Goal: Task Accomplishment & Management: Manage account settings

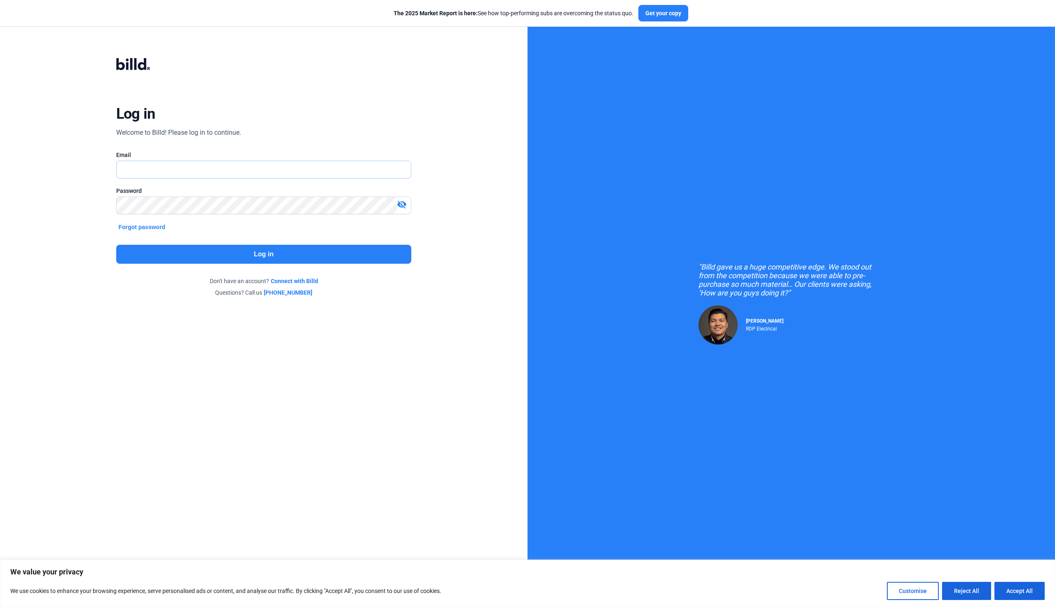
click at [174, 169] on input "text" at bounding box center [259, 169] width 285 height 17
click at [0, 599] on nordpass-portal at bounding box center [0, 599] width 0 height 0
type input "[EMAIL_ADDRESS][DOMAIN_NAME]"
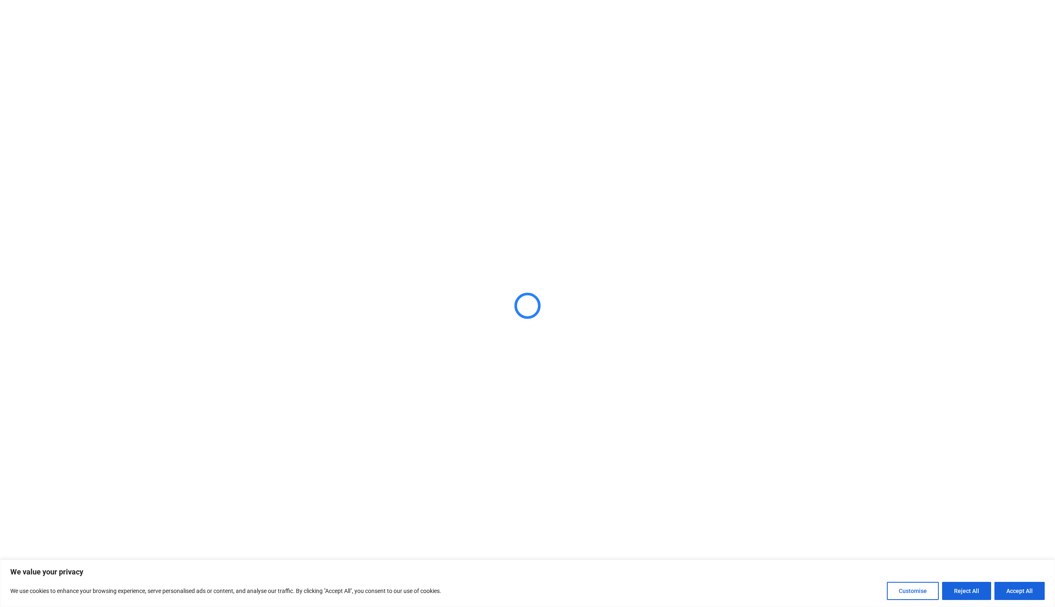
click at [1030, 601] on div "We value your privacy We use cookies to enhance your browsing experience, serve…" at bounding box center [527, 583] width 1055 height 47
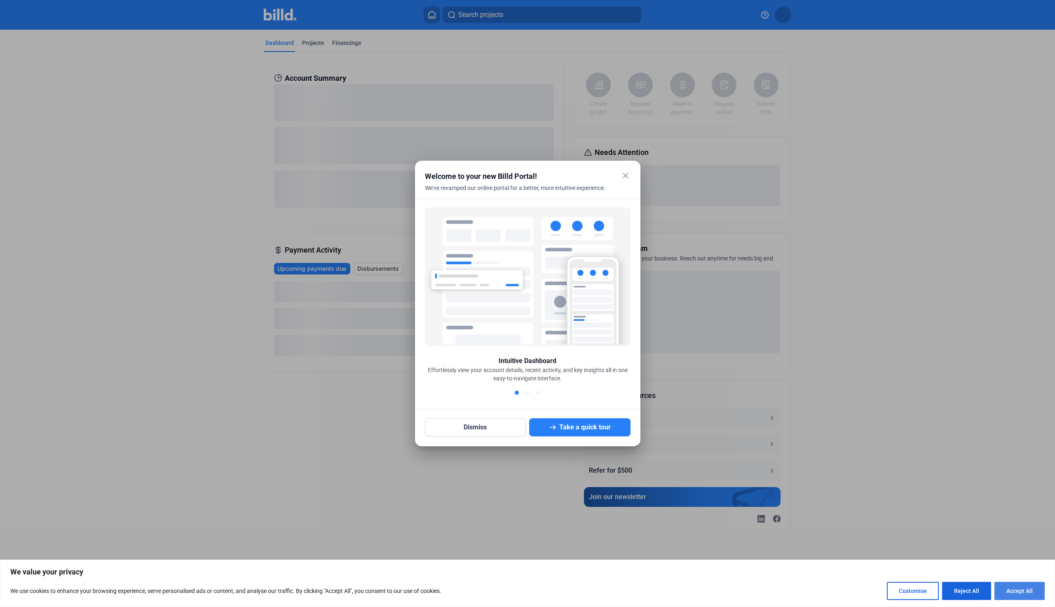
click at [1026, 592] on button "Accept All" at bounding box center [1019, 591] width 50 height 18
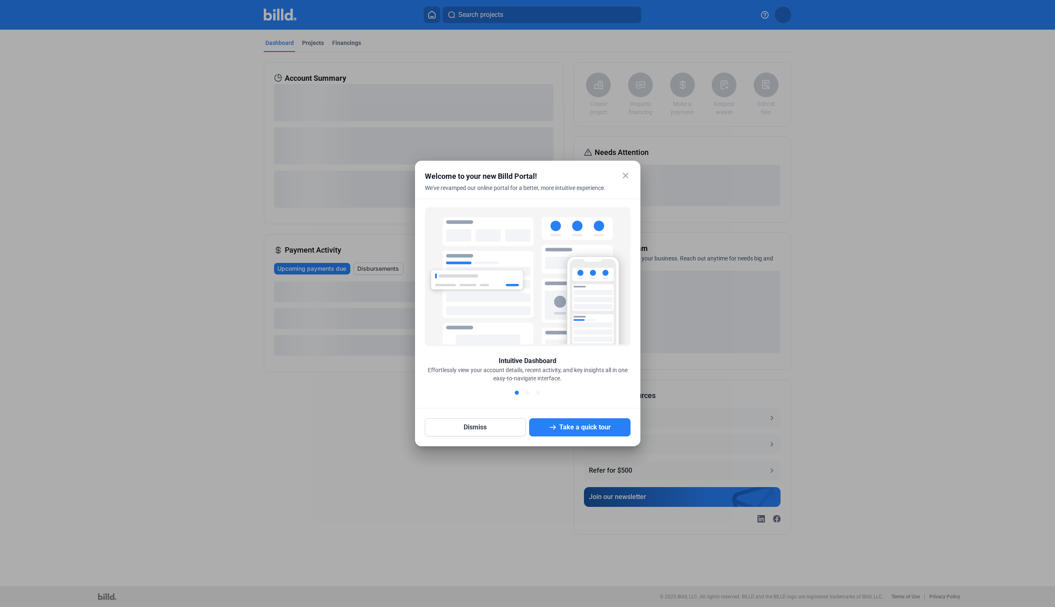
checkbox input "true"
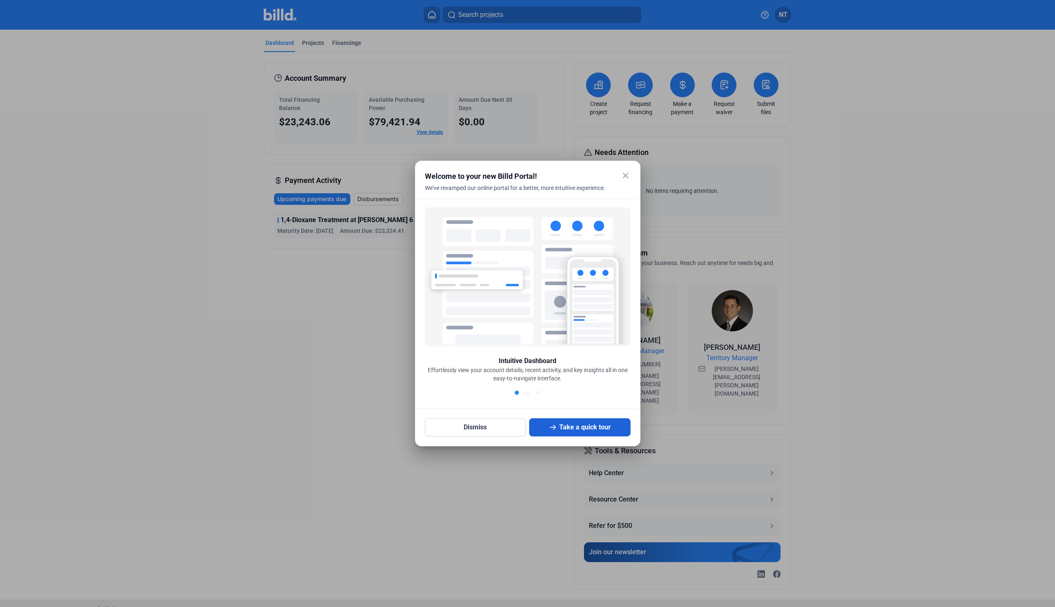
click at [575, 430] on button "Take a quick tour" at bounding box center [579, 427] width 101 height 18
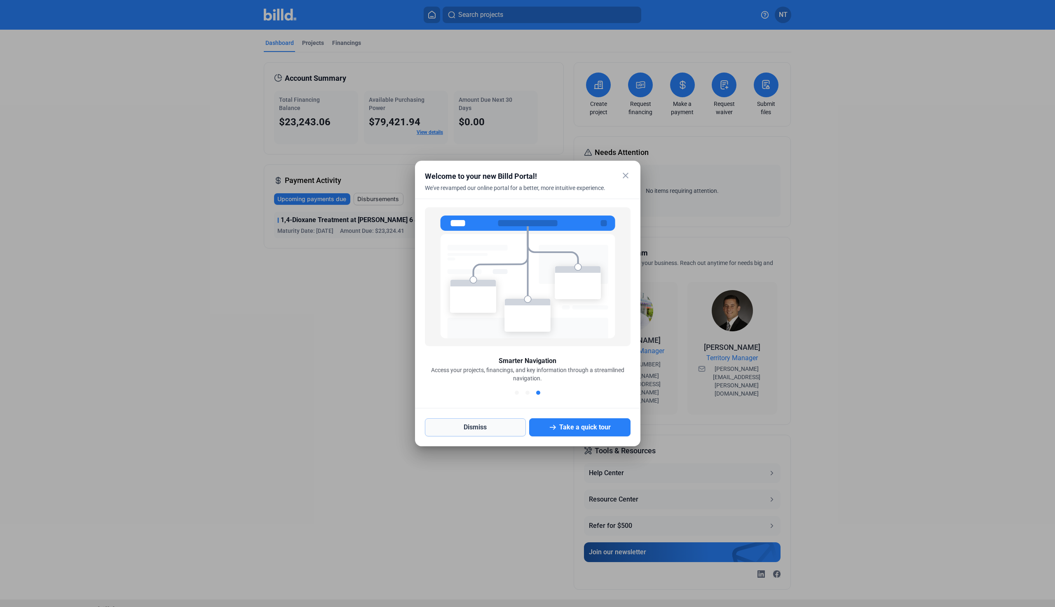
click at [490, 430] on button "Dismiss" at bounding box center [475, 427] width 101 height 18
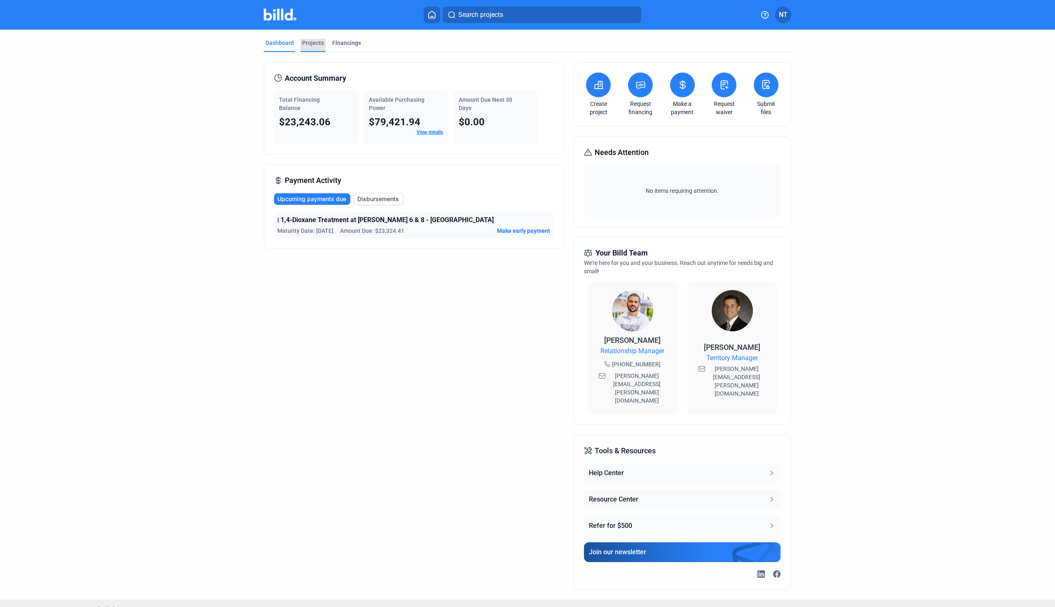
click at [308, 45] on div "Projects" at bounding box center [313, 43] width 22 height 8
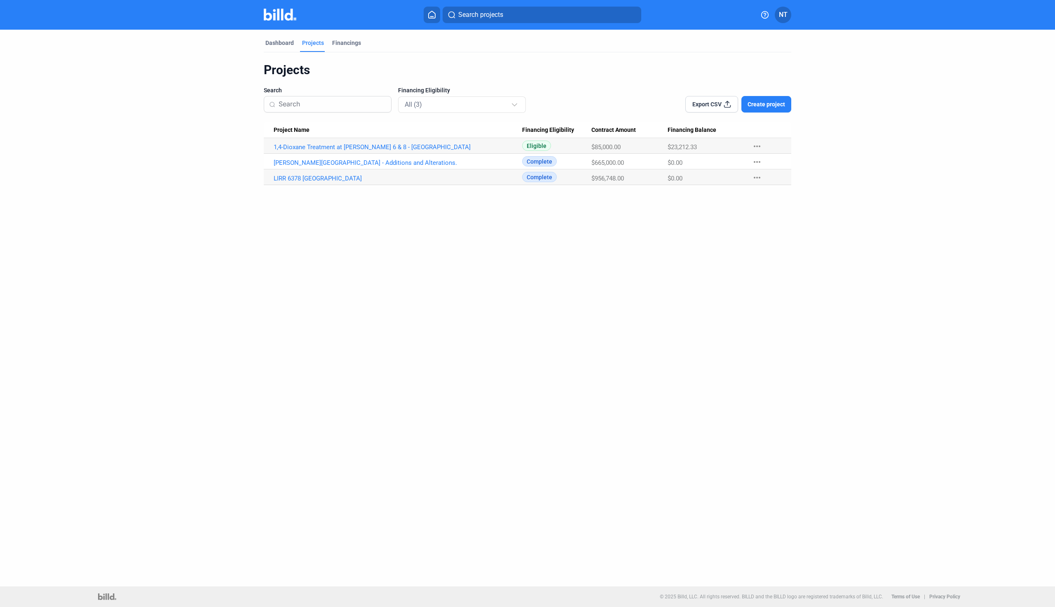
click at [764, 106] on span "Create project" at bounding box center [766, 104] width 37 height 8
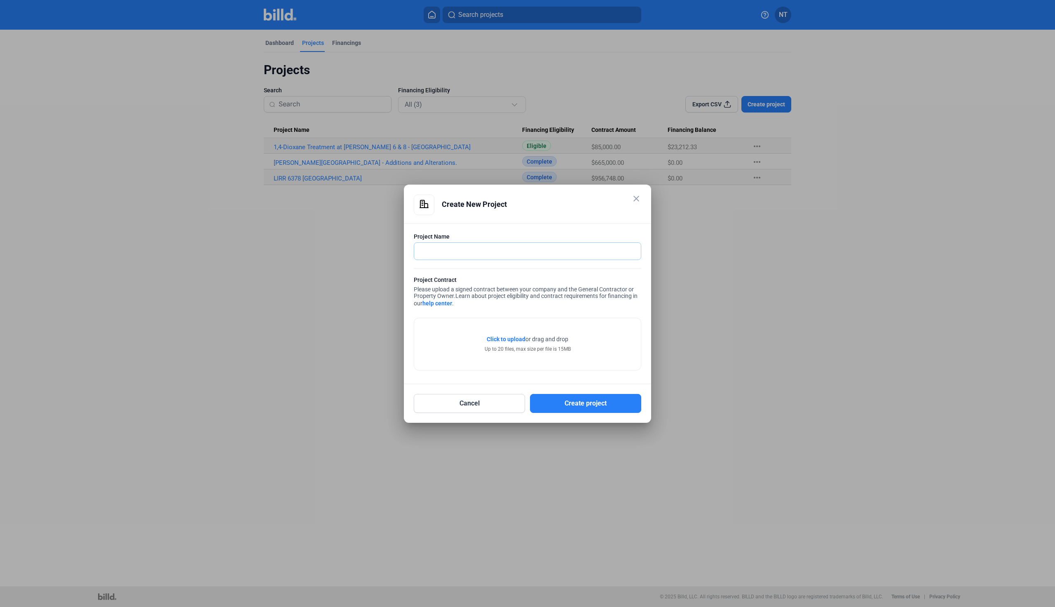
click at [441, 250] on input "text" at bounding box center [527, 251] width 227 height 17
click at [435, 258] on input "text" at bounding box center [523, 251] width 218 height 17
click at [431, 240] on div "Project Name" at bounding box center [527, 236] width 227 height 8
click at [422, 258] on input "text" at bounding box center [527, 251] width 227 height 17
type input "2"
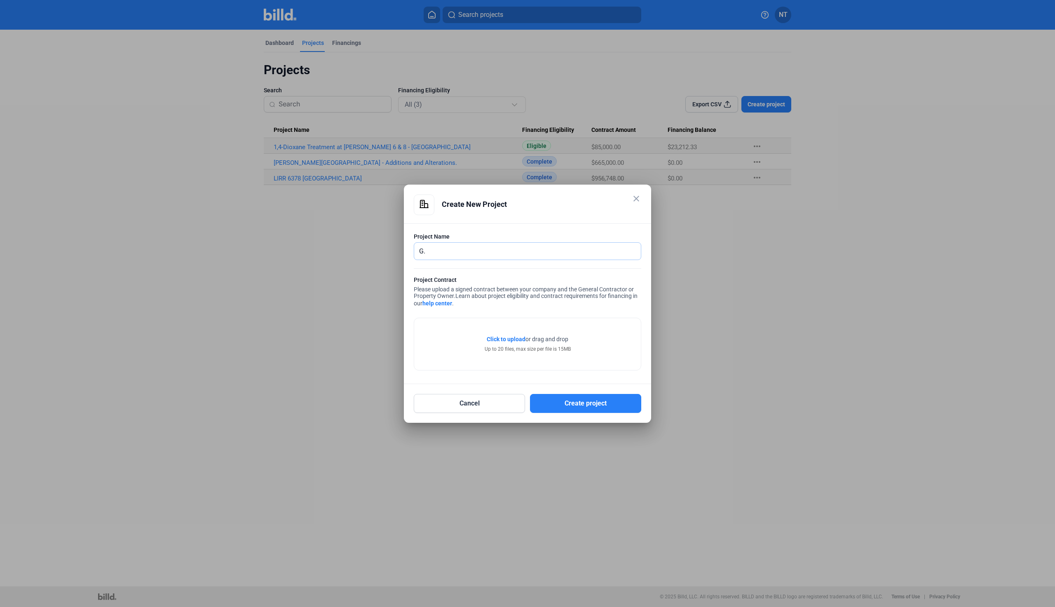
type input "G"
type input "[GEOGRAPHIC_DATA] - 2025 Capital Improvements"
click at [499, 340] on span "Click to upload" at bounding box center [506, 339] width 39 height 7
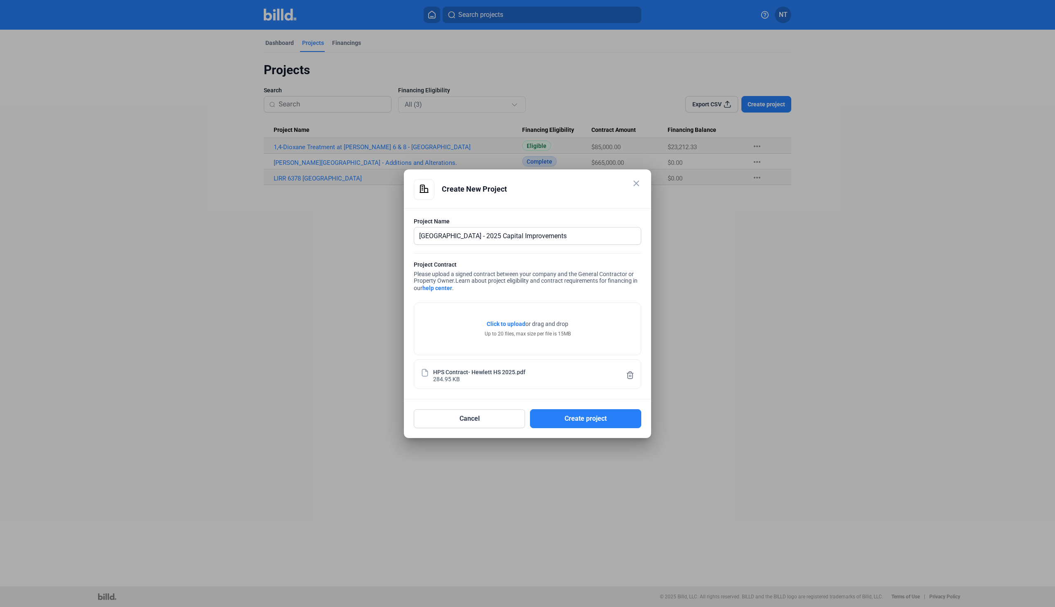
click at [490, 324] on span "Click to upload" at bounding box center [506, 324] width 39 height 7
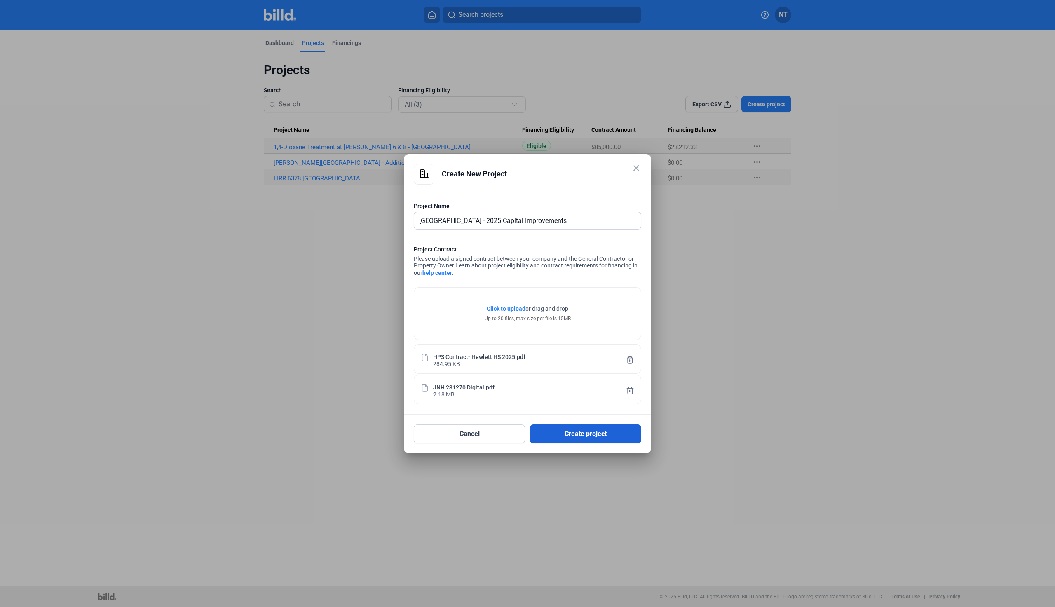
click at [582, 431] on button "Create project" at bounding box center [585, 433] width 111 height 19
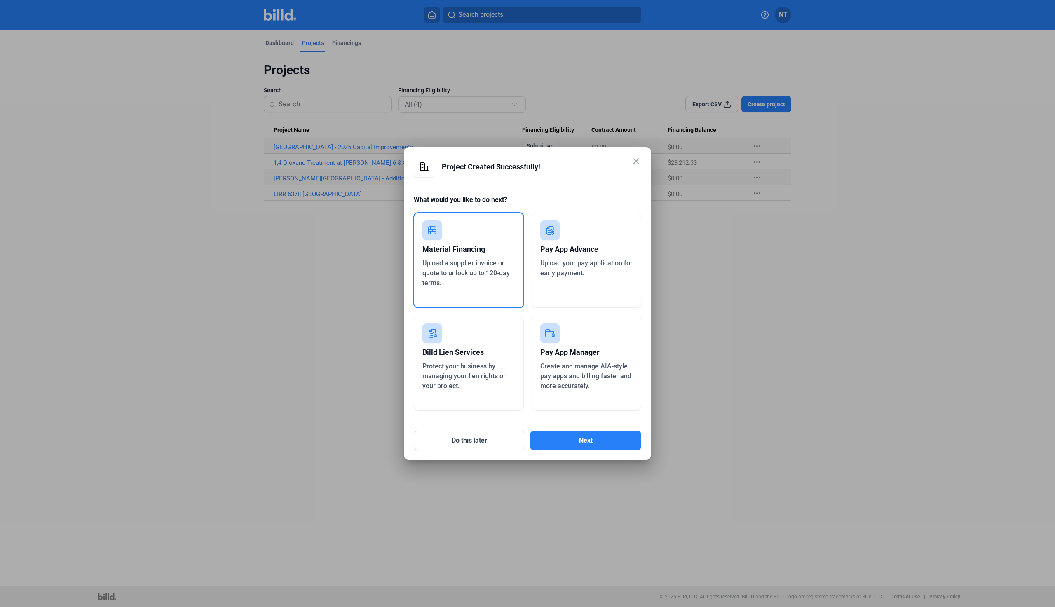
click at [570, 286] on div "Pay App Advance Upload your pay application for early payment." at bounding box center [587, 260] width 110 height 95
click at [452, 279] on div "Upload a supplier invoice or quote to unlock up to 120-day terms." at bounding box center [468, 273] width 93 height 30
click at [598, 437] on button "Next" at bounding box center [585, 440] width 111 height 19
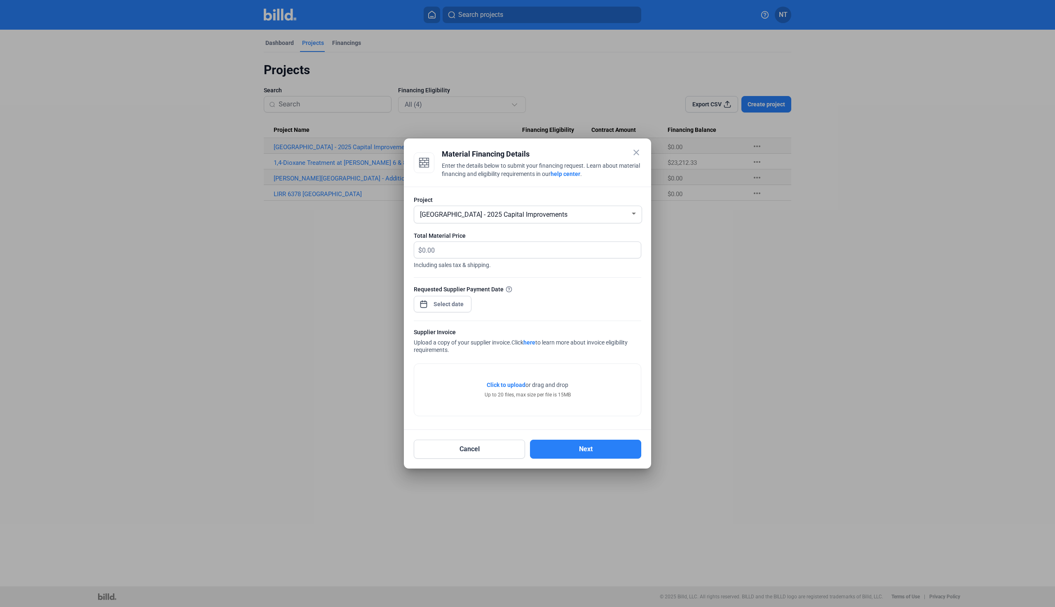
click at [635, 150] on mat-icon "close" at bounding box center [636, 153] width 10 height 10
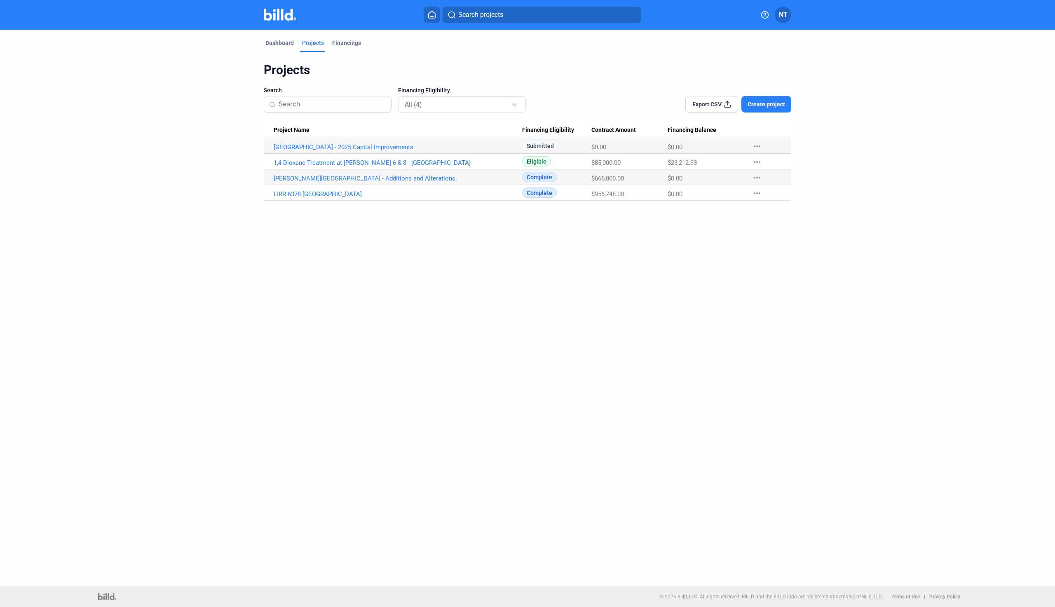
click at [757, 150] on mat-icon "more_horiz" at bounding box center [757, 146] width 10 height 10
click at [352, 145] on div at bounding box center [527, 303] width 1055 height 607
click at [370, 149] on link "[GEOGRAPHIC_DATA] - 2025 Capital Improvements" at bounding box center [398, 146] width 248 height 7
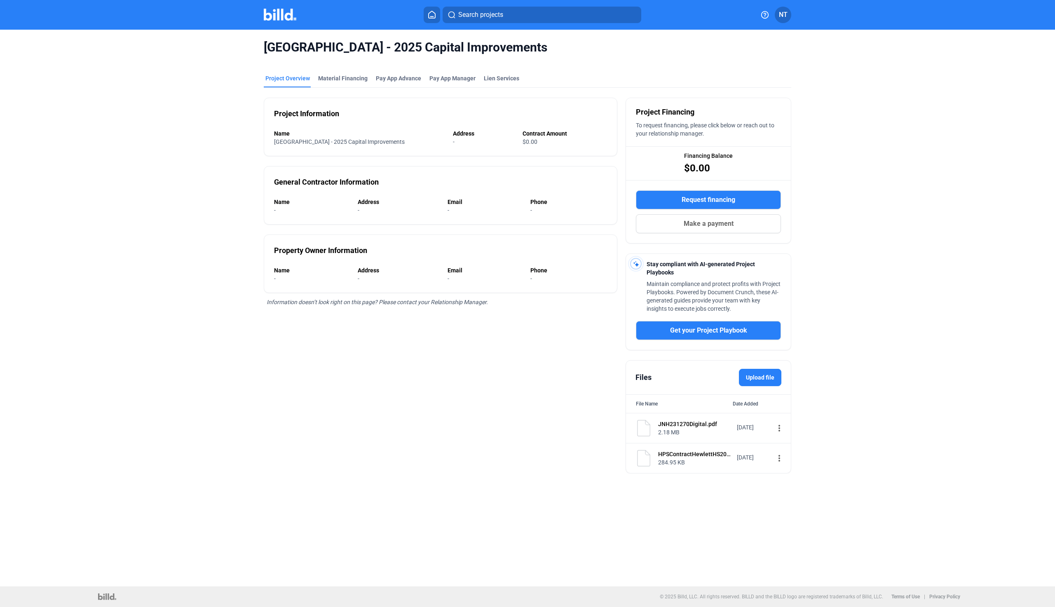
click at [246, 347] on div "[GEOGRAPHIC_DATA] - 2025 Capital Improvements Project Overview Material Financi…" at bounding box center [527, 257] width 886 height 454
click at [780, 15] on span "NT" at bounding box center [783, 15] width 9 height 10
click at [736, 69] on button "Company Settings" at bounding box center [739, 64] width 90 height 16
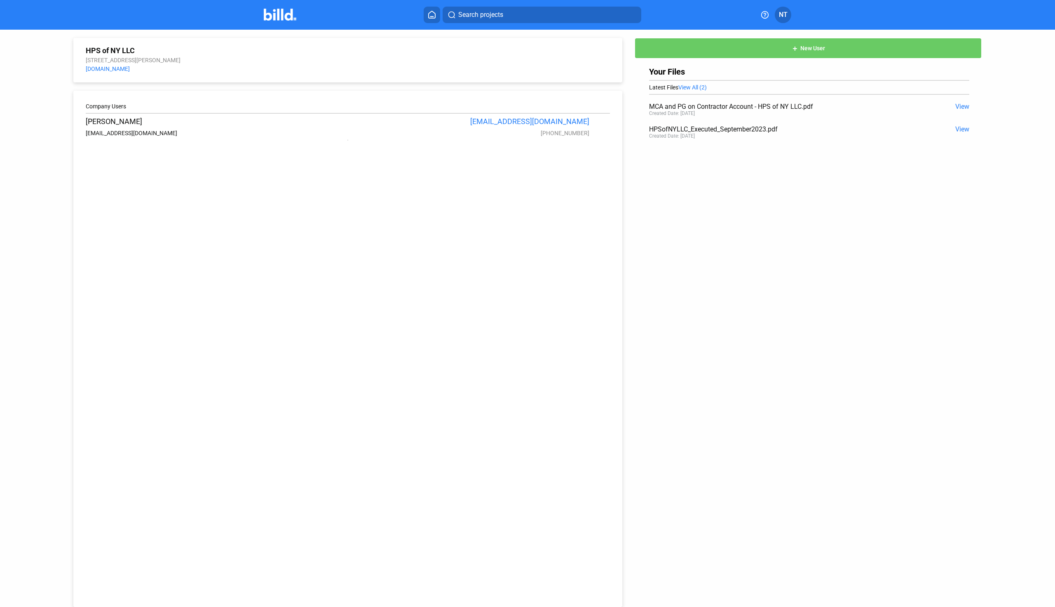
click at [955, 130] on span "View" at bounding box center [962, 129] width 14 height 8
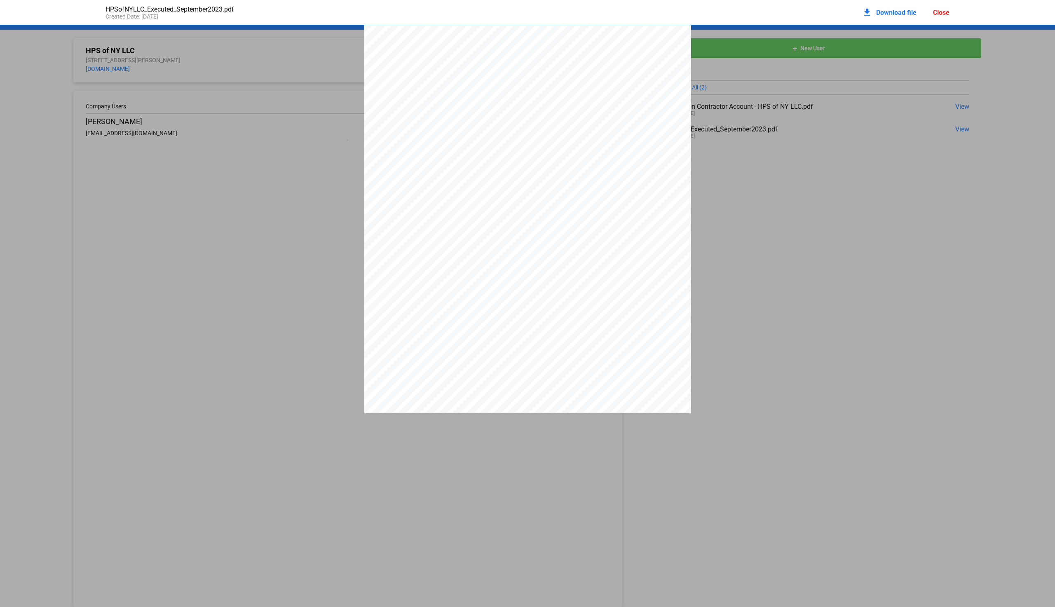
scroll to position [4, 0]
click at [940, 11] on div "Close" at bounding box center [941, 13] width 16 height 8
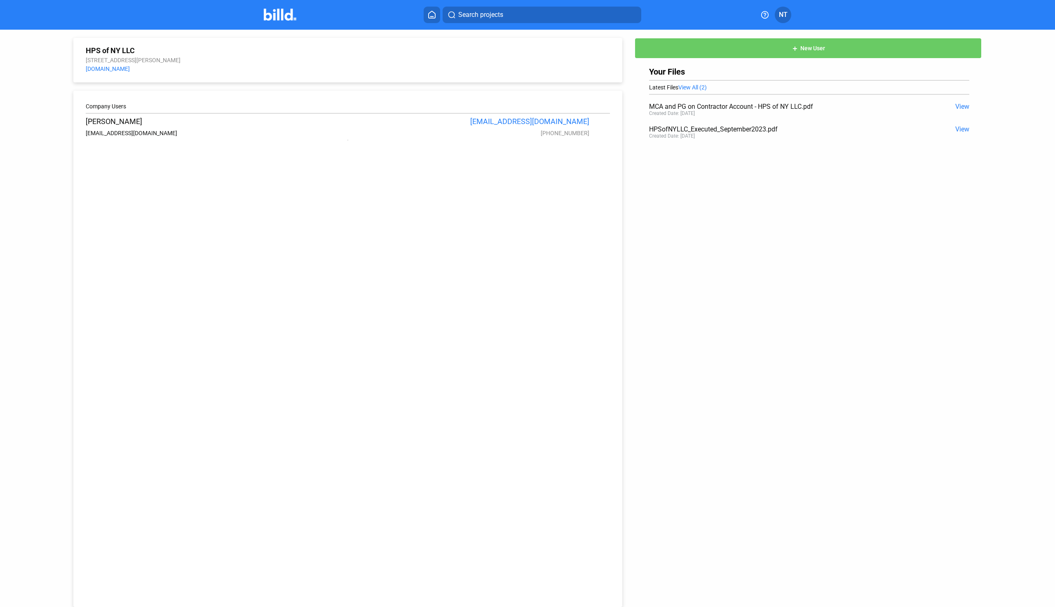
click at [783, 17] on span "NT" at bounding box center [783, 15] width 9 height 10
click at [715, 67] on button "Company Settings" at bounding box center [739, 64] width 90 height 16
click at [777, 15] on button "NT" at bounding box center [783, 15] width 16 height 16
click at [712, 88] on button "Profile Settings" at bounding box center [743, 86] width 90 height 16
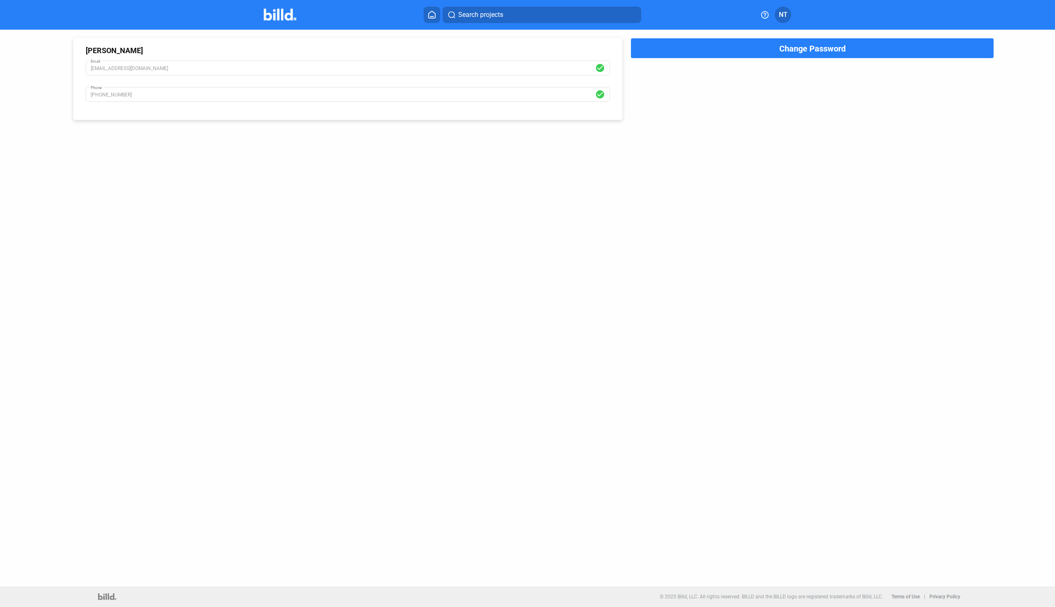
click at [780, 17] on span "NT" at bounding box center [783, 15] width 9 height 10
click at [730, 101] on button "Banks" at bounding box center [739, 102] width 90 height 16
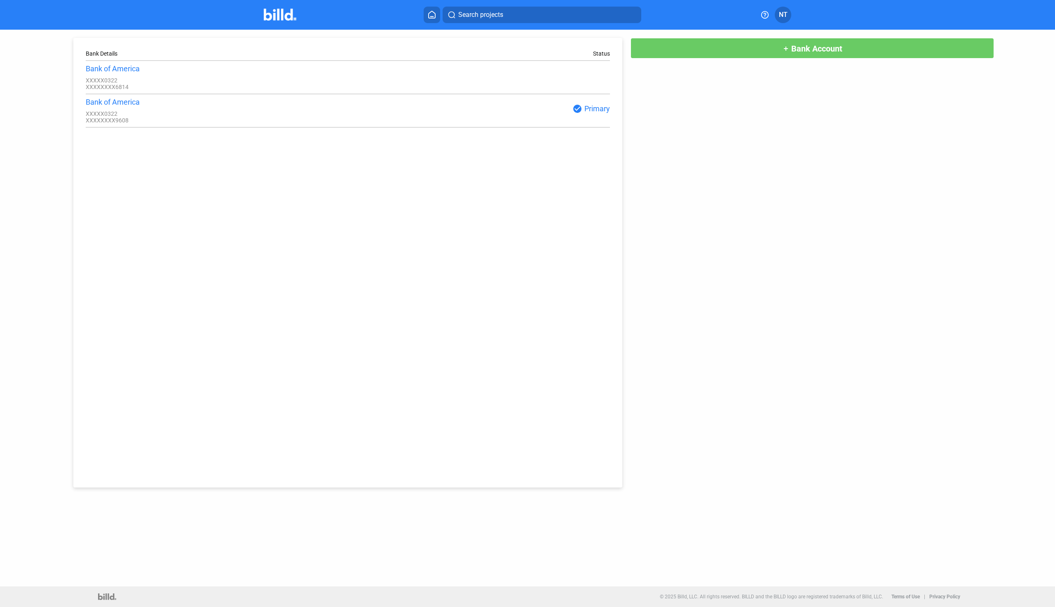
click at [787, 49] on mat-icon "add" at bounding box center [786, 48] width 7 height 7
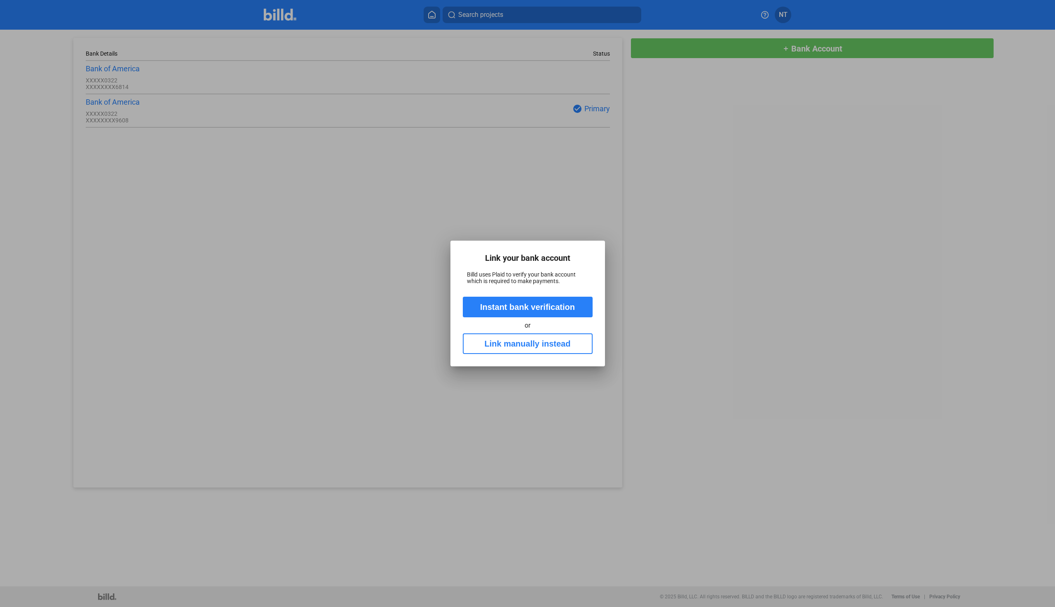
click at [541, 308] on button "Instant bank verification" at bounding box center [528, 307] width 130 height 21
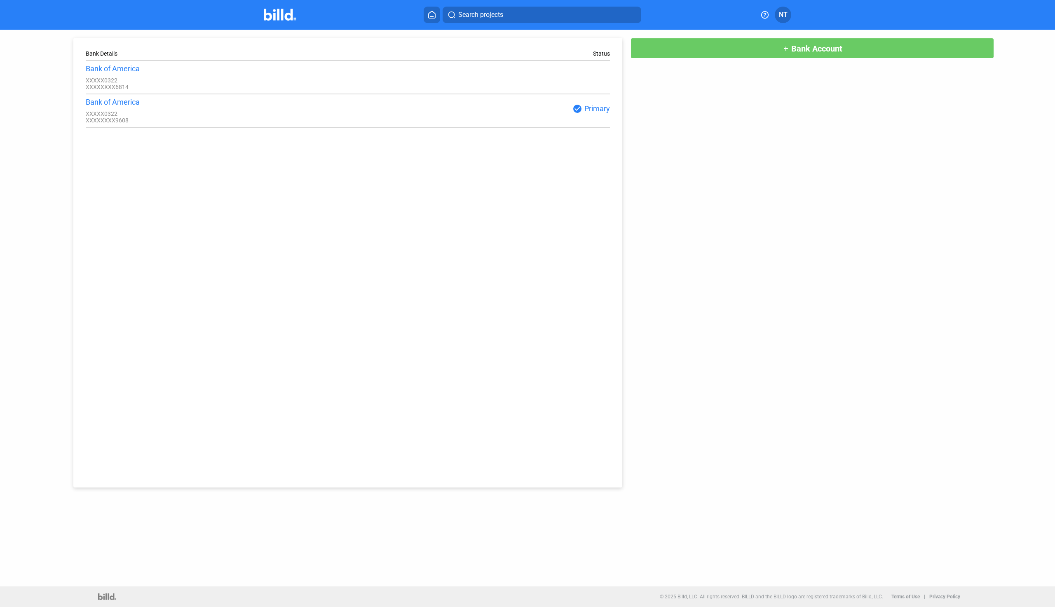
click at [789, 7] on profile-dropdown "NT" at bounding box center [783, 15] width 16 height 16
click at [783, 13] on span "NT" at bounding box center [783, 15] width 9 height 10
click at [744, 98] on button "Banks" at bounding box center [739, 102] width 90 height 16
click at [786, 13] on span "NT" at bounding box center [783, 15] width 9 height 10
click at [748, 85] on button "Profile Settings" at bounding box center [739, 83] width 90 height 16
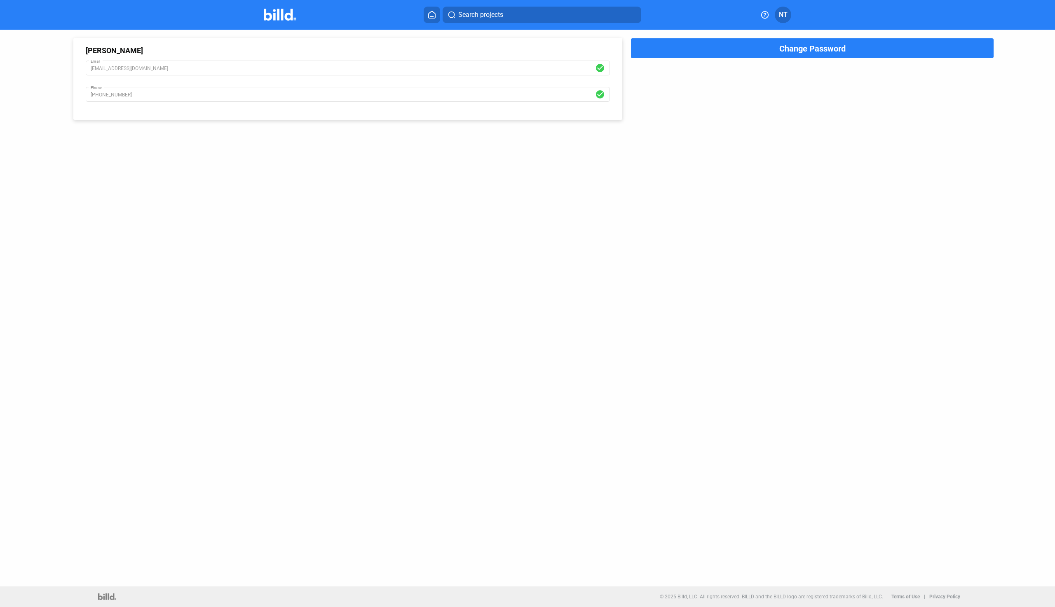
click at [785, 19] on span "NT" at bounding box center [783, 15] width 9 height 10
click at [742, 68] on button "Company Settings" at bounding box center [739, 64] width 90 height 16
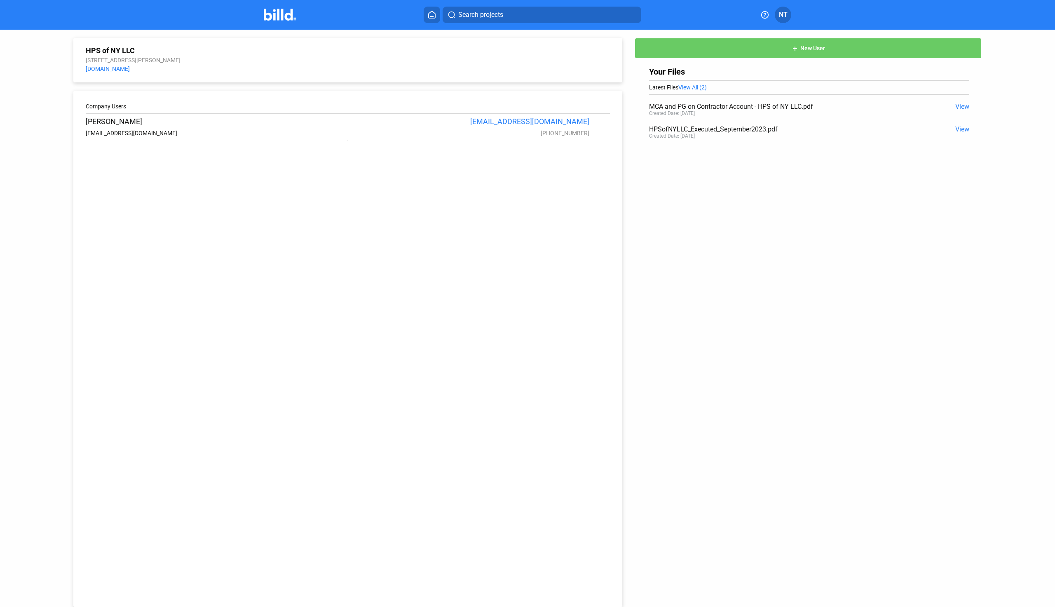
click at [287, 18] on img at bounding box center [280, 15] width 33 height 12
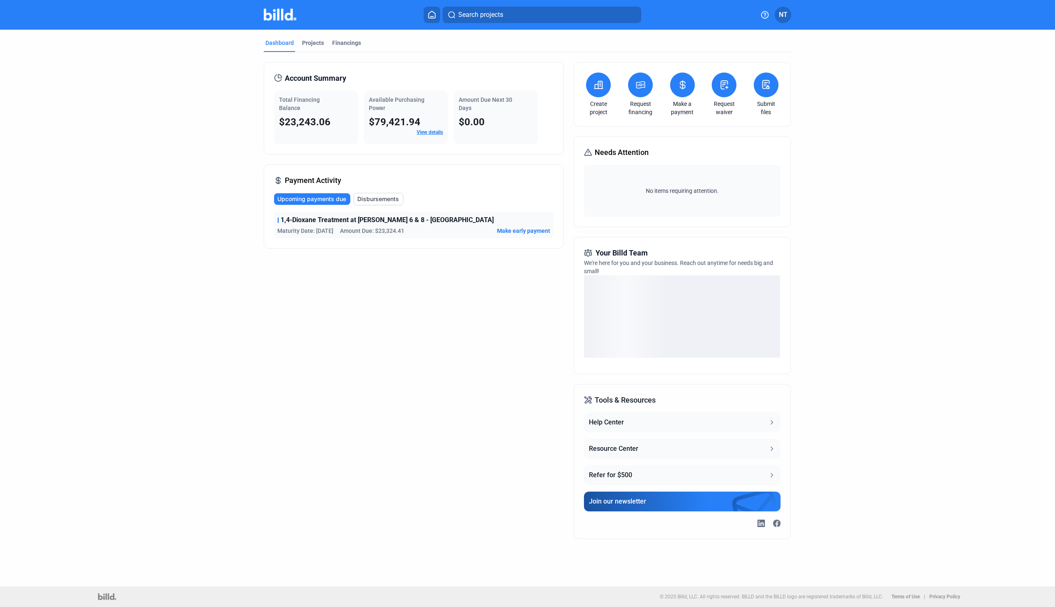
click at [763, 92] on button at bounding box center [766, 85] width 25 height 25
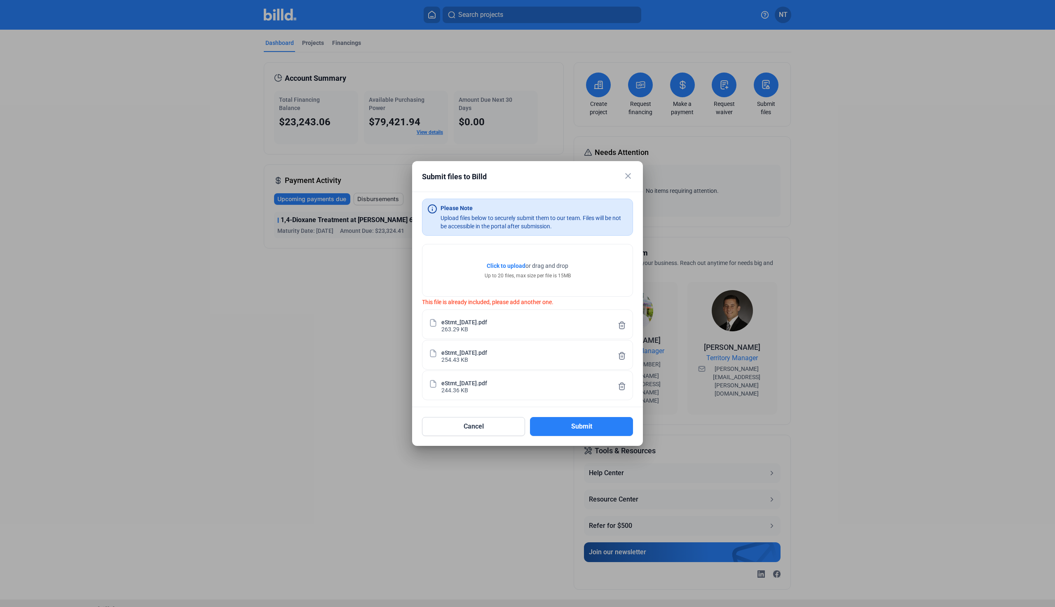
click at [569, 429] on button "Submit" at bounding box center [581, 426] width 103 height 19
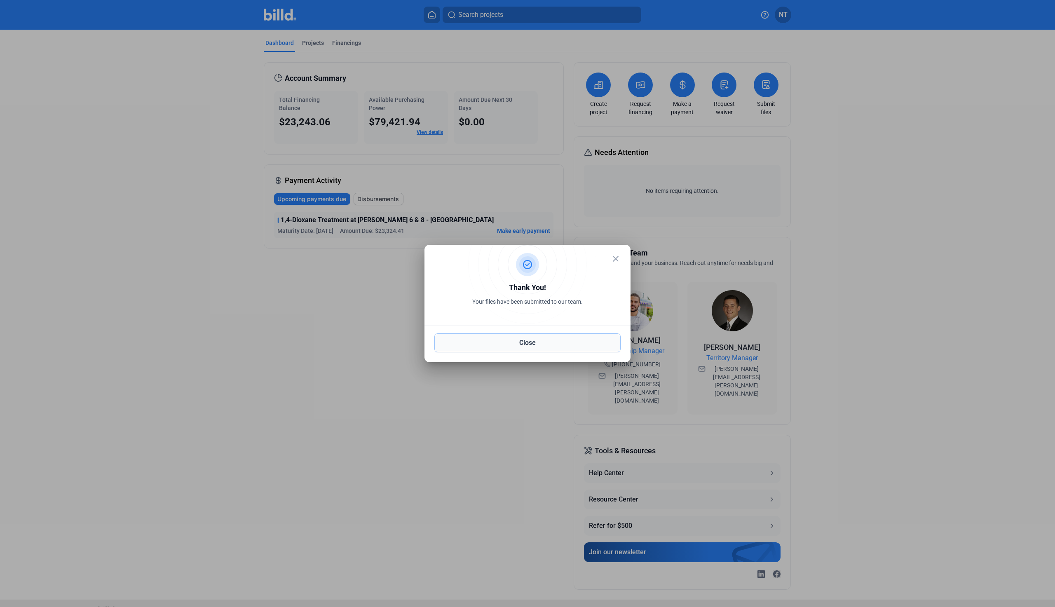
click at [550, 339] on button "Close" at bounding box center [527, 342] width 186 height 19
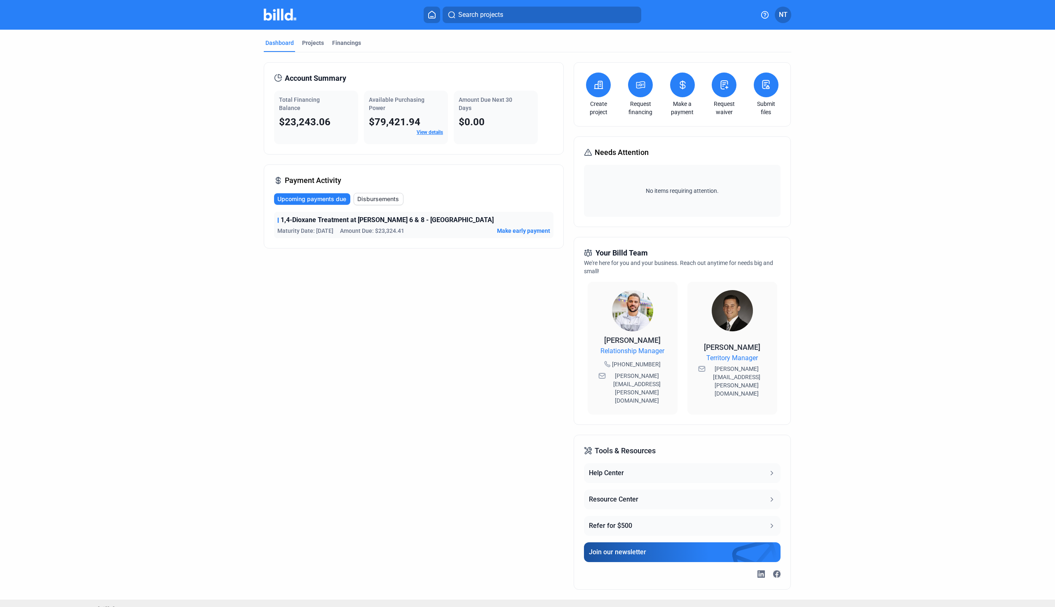
click at [766, 94] on button at bounding box center [766, 85] width 25 height 25
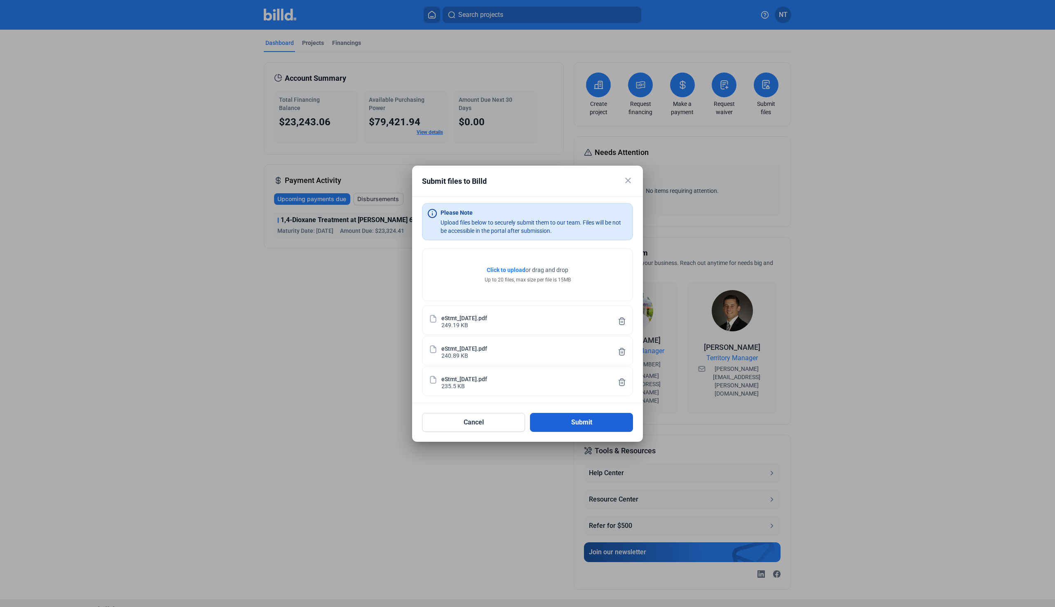
click at [582, 425] on button "Submit" at bounding box center [581, 422] width 103 height 19
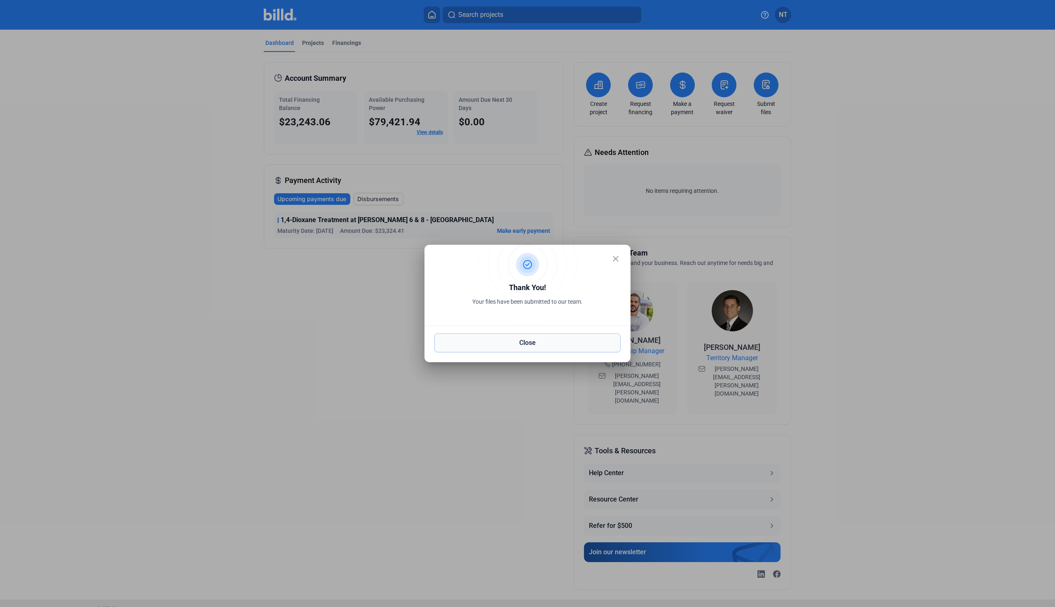
click at [506, 345] on button "Close" at bounding box center [527, 342] width 186 height 19
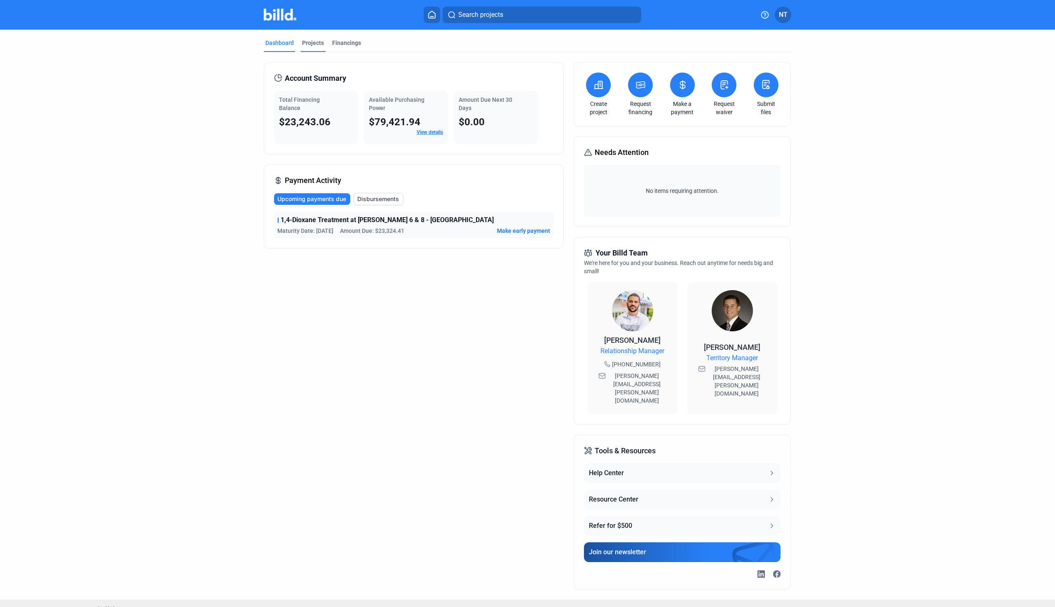
click at [316, 42] on div "Projects" at bounding box center [313, 43] width 22 height 8
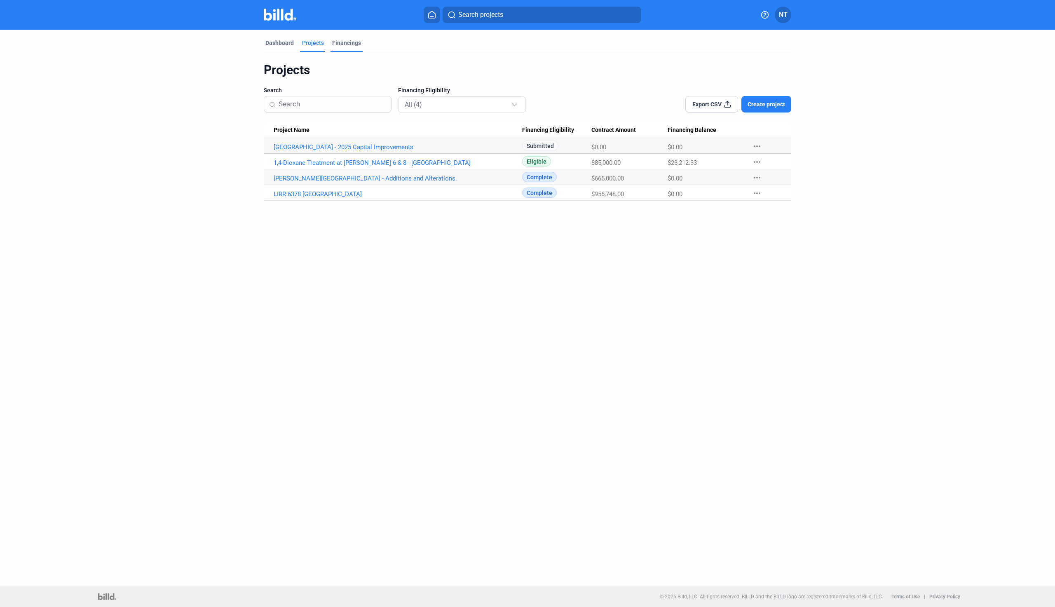
click at [352, 41] on div "Financings" at bounding box center [346, 43] width 29 height 8
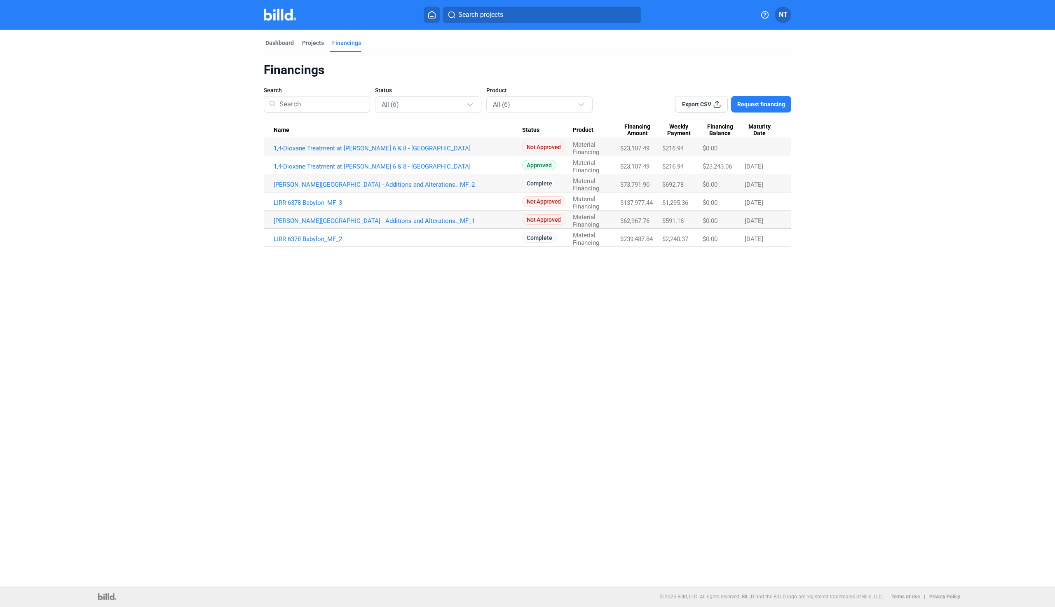
click at [787, 17] on button "NT" at bounding box center [783, 15] width 16 height 16
click at [716, 106] on button "Banks" at bounding box center [743, 105] width 90 height 16
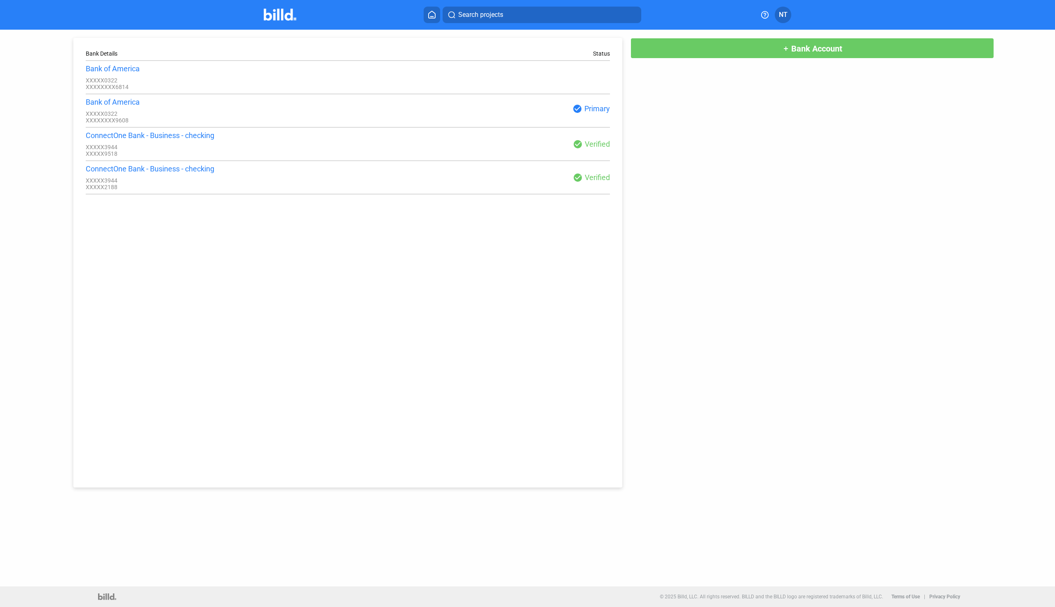
click at [598, 183] on div "check_circle Verified" at bounding box center [479, 178] width 262 height 10
click at [198, 173] on div "ConnectOne Bank - Business - checking" at bounding box center [217, 168] width 262 height 9
click at [199, 173] on div "ConnectOne Bank - Business - checking" at bounding box center [217, 168] width 262 height 9
click at [188, 182] on div "XXXXX3944" at bounding box center [217, 180] width 262 height 7
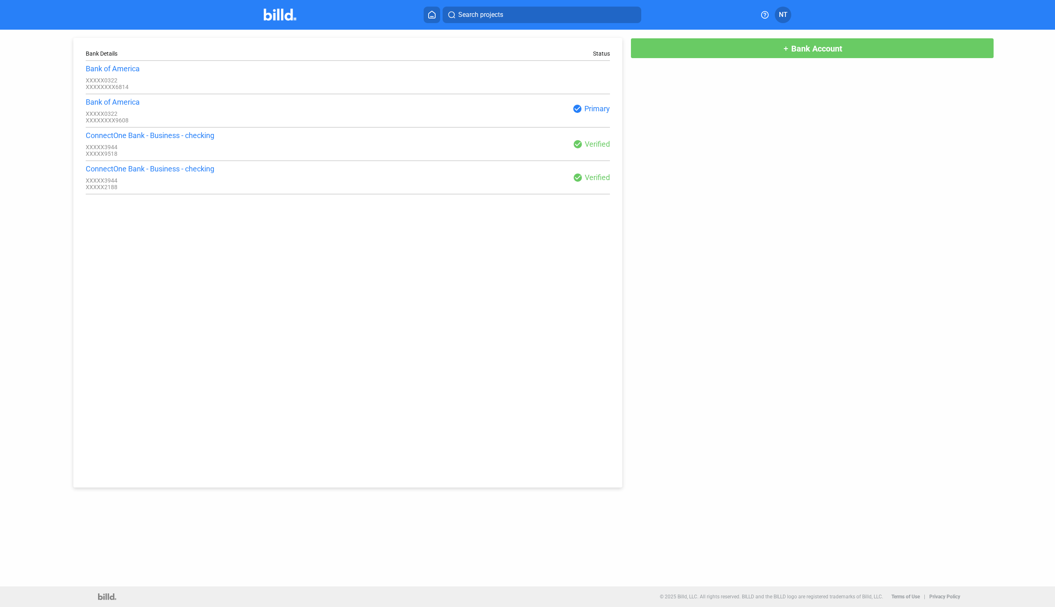
click at [220, 198] on div "Bank Details Status Bank of America XXXXX0322 XXXXXXXX6814 Bank of America XXXX…" at bounding box center [347, 263] width 549 height 450
click at [241, 287] on div "Bank Details Status Bank of America XXXXX0322 XXXXXXXX6814 Bank of America XXXX…" at bounding box center [347, 263] width 549 height 450
